Goal: Task Accomplishment & Management: Use online tool/utility

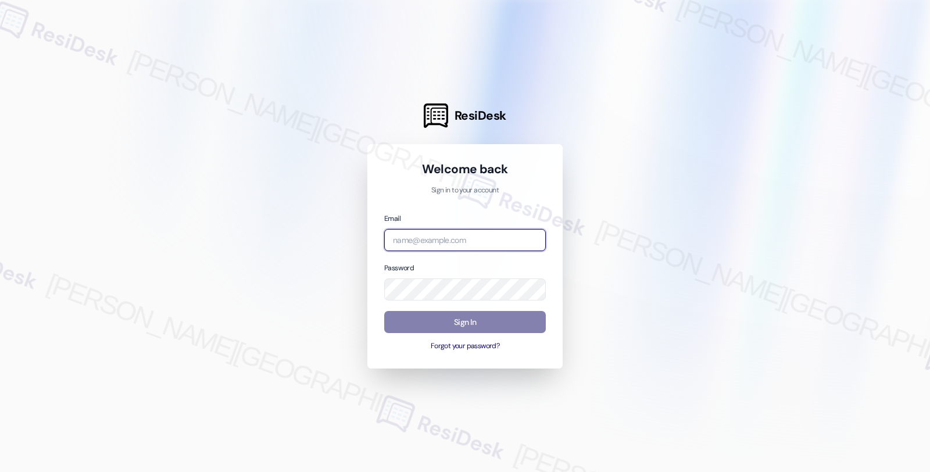
click at [425, 237] on input "email" at bounding box center [465, 240] width 162 height 23
type input "[EMAIL_ADDRESS][PERSON_NAME][DOMAIN_NAME]"
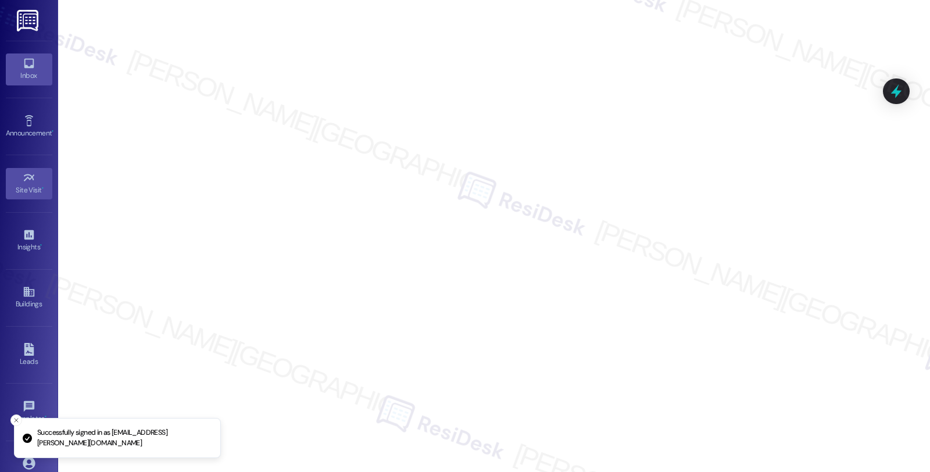
click at [23, 60] on icon at bounding box center [29, 63] width 13 height 13
